Goal: Task Accomplishment & Management: Manage account settings

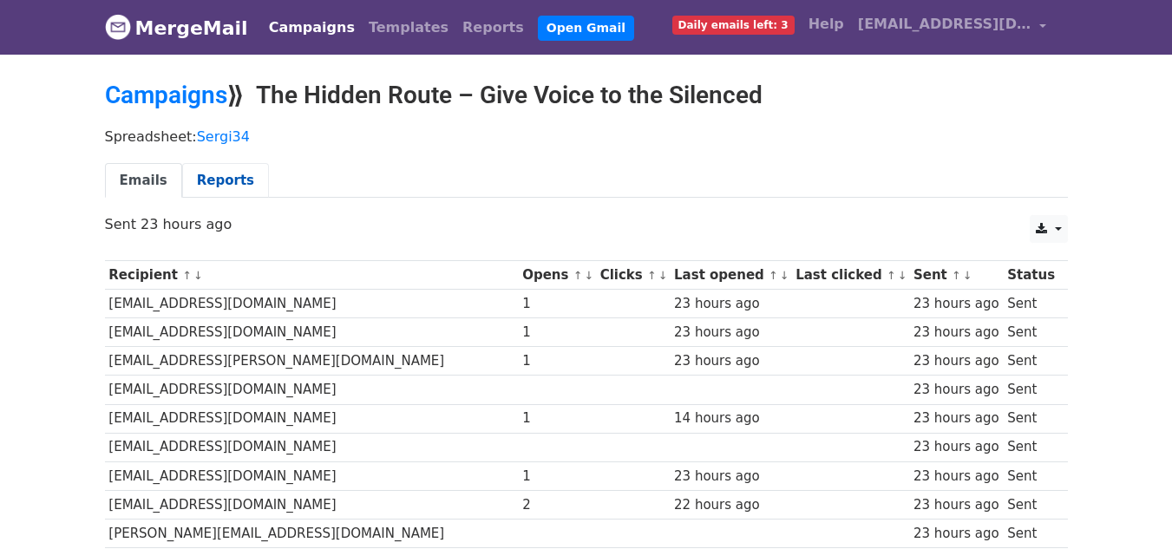
click at [219, 175] on link "Reports" at bounding box center [225, 181] width 87 height 36
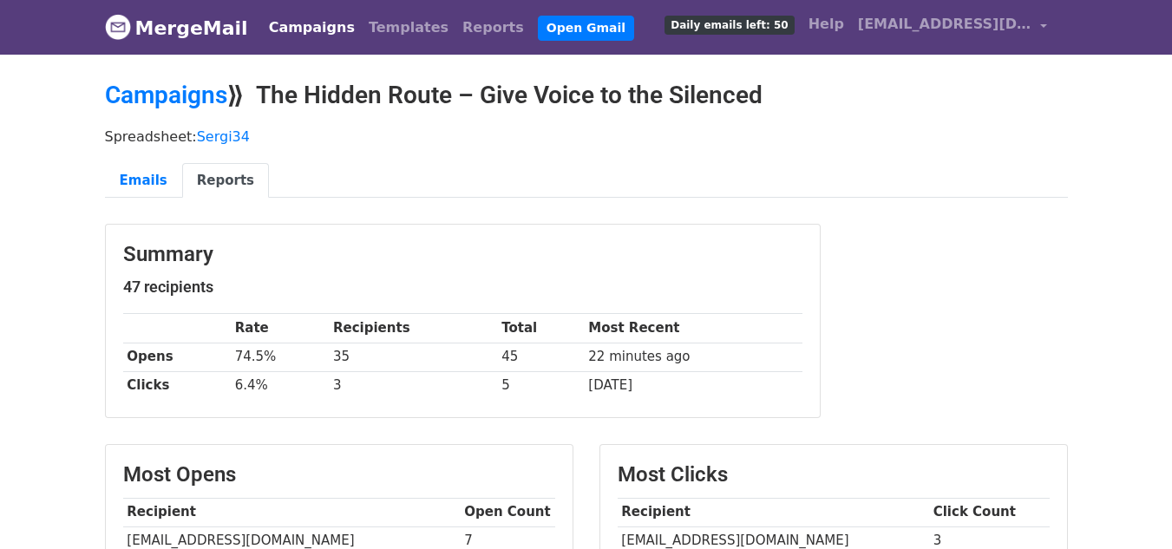
click at [291, 24] on link "Campaigns" at bounding box center [312, 27] width 100 height 35
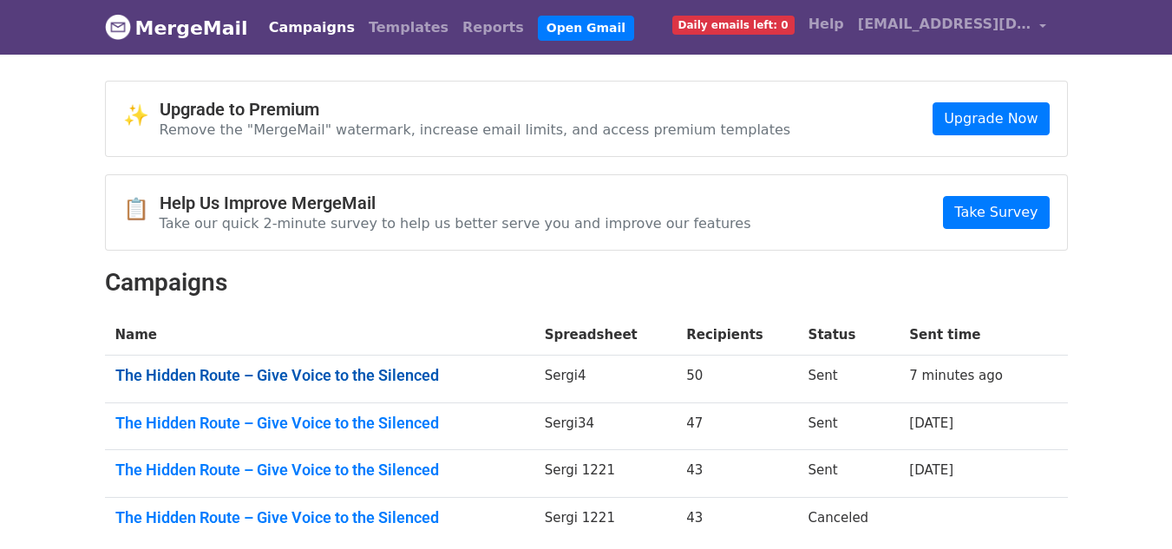
click at [398, 370] on link "The Hidden Route – Give Voice to the Silenced" at bounding box center [319, 375] width 409 height 19
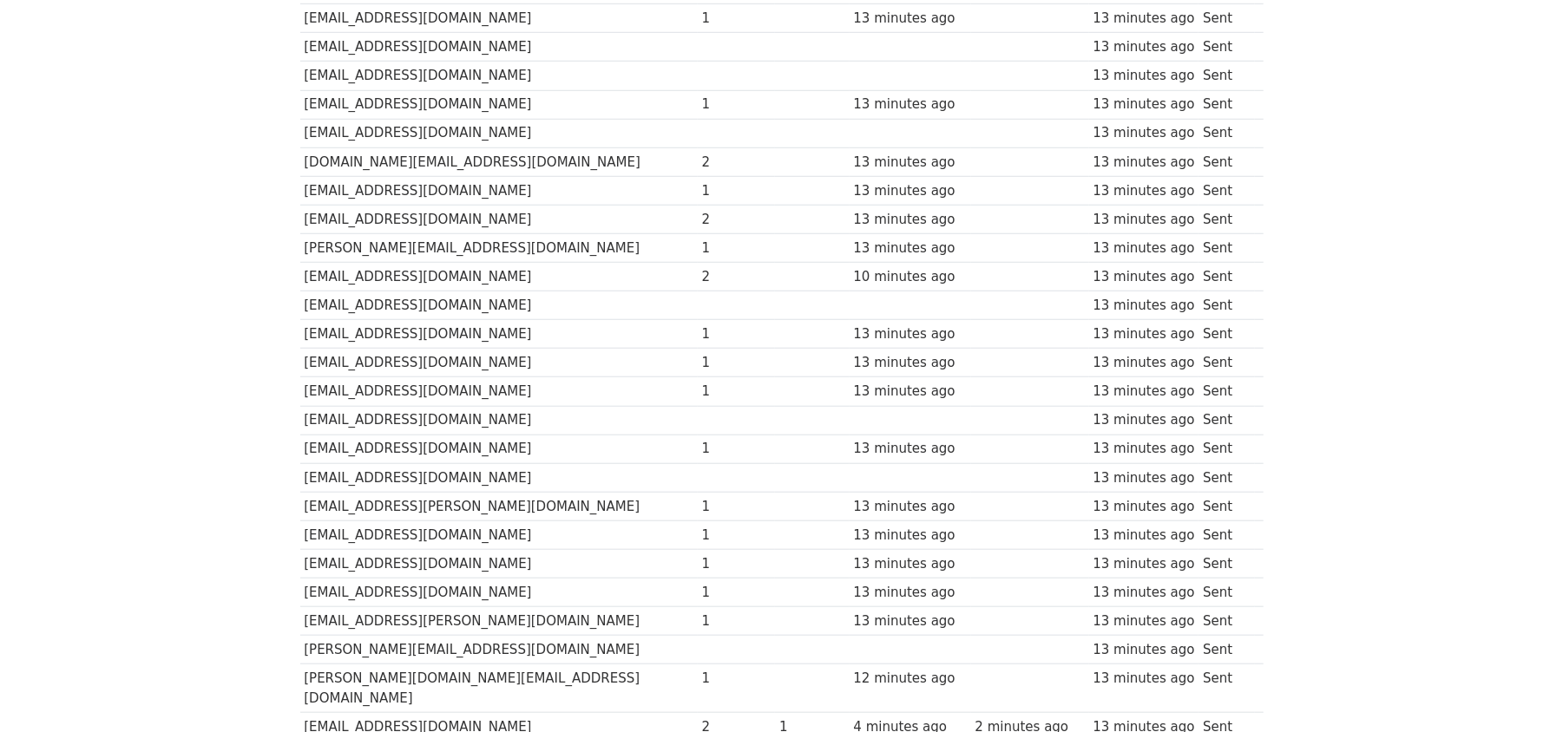
scroll to position [1161, 0]
